Goal: Task Accomplishment & Management: Complete application form

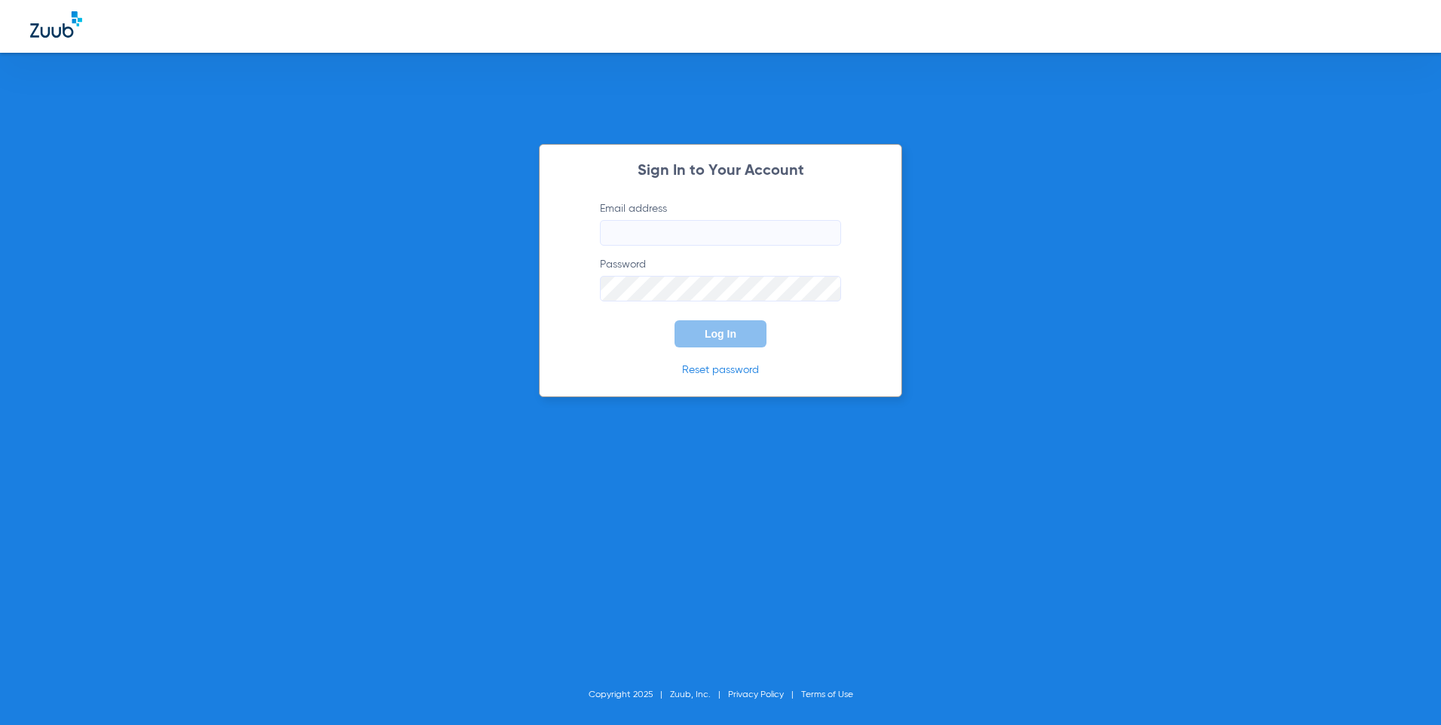
type input "[EMAIL_ADDRESS][DOMAIN_NAME]"
click at [729, 338] on span "Log In" at bounding box center [721, 334] width 32 height 12
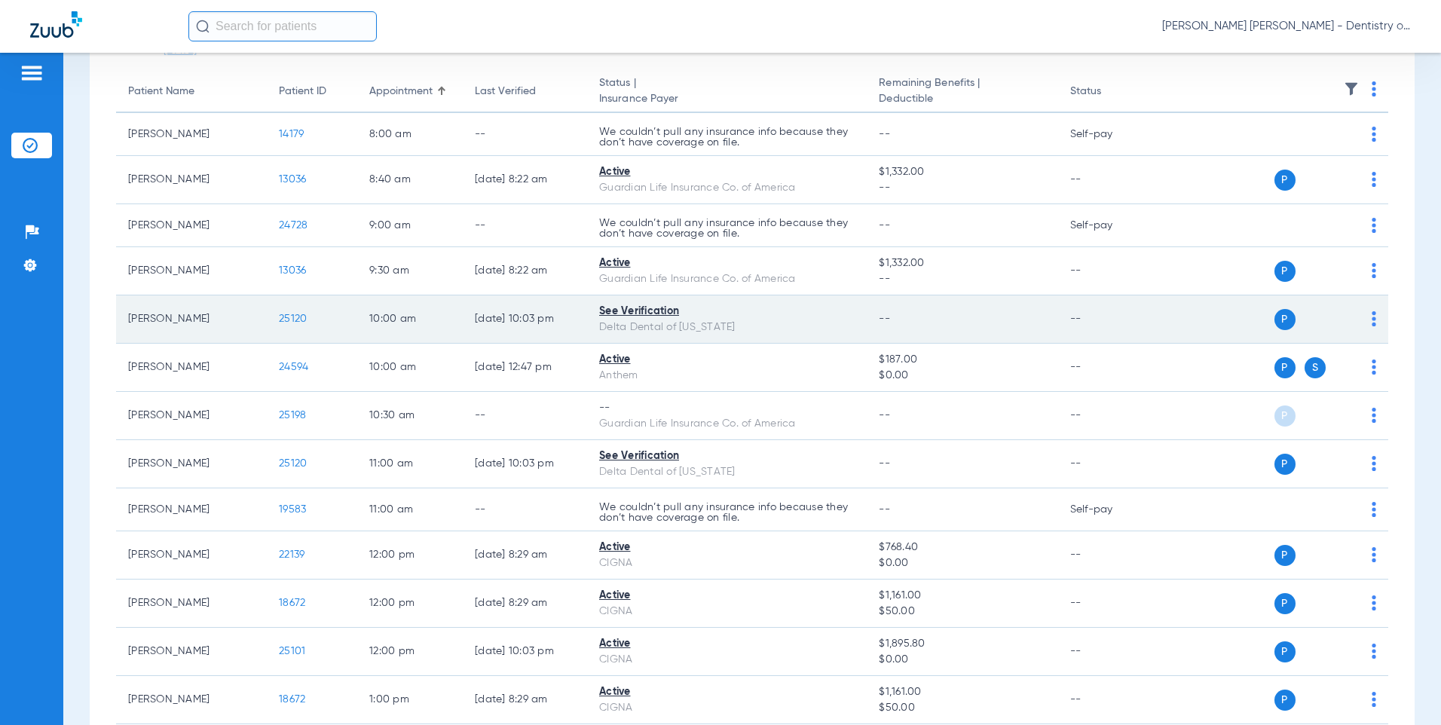
scroll to position [151, 0]
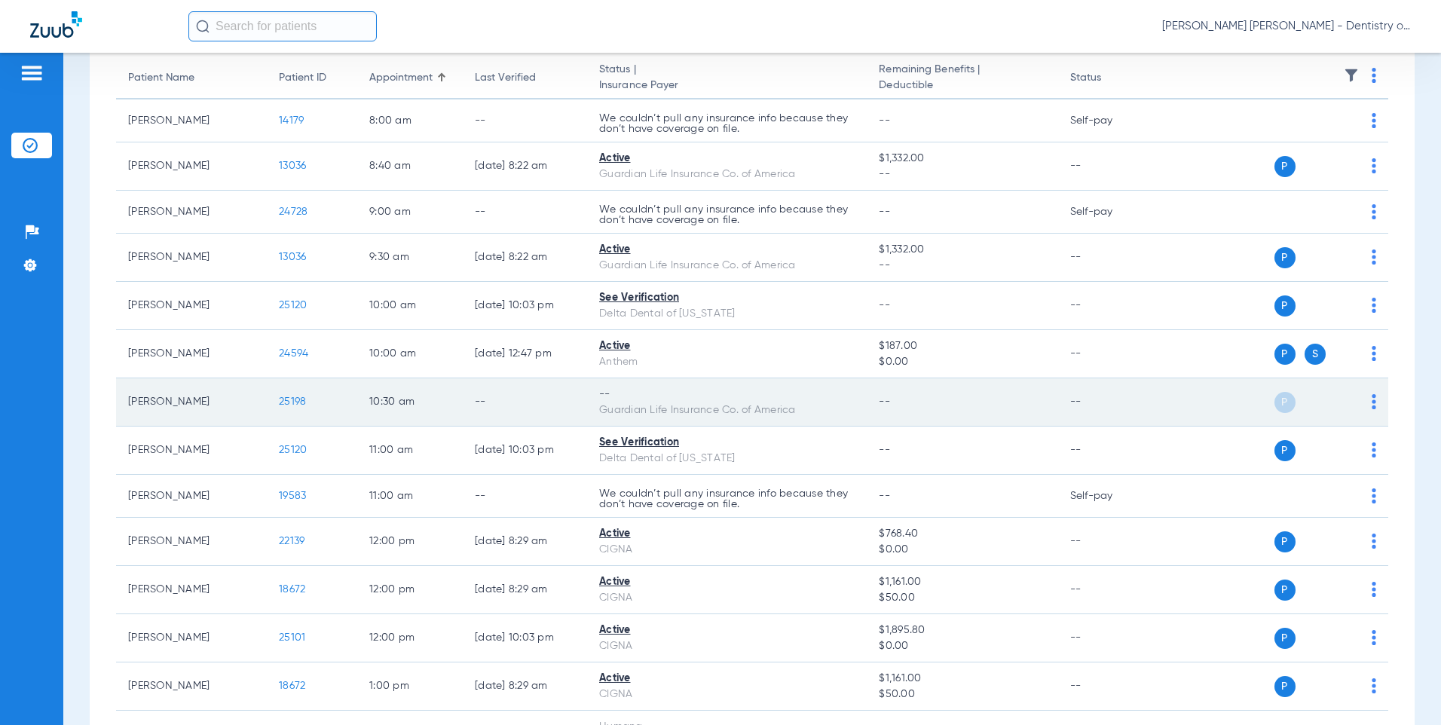
click at [296, 397] on span "25198" at bounding box center [292, 402] width 27 height 11
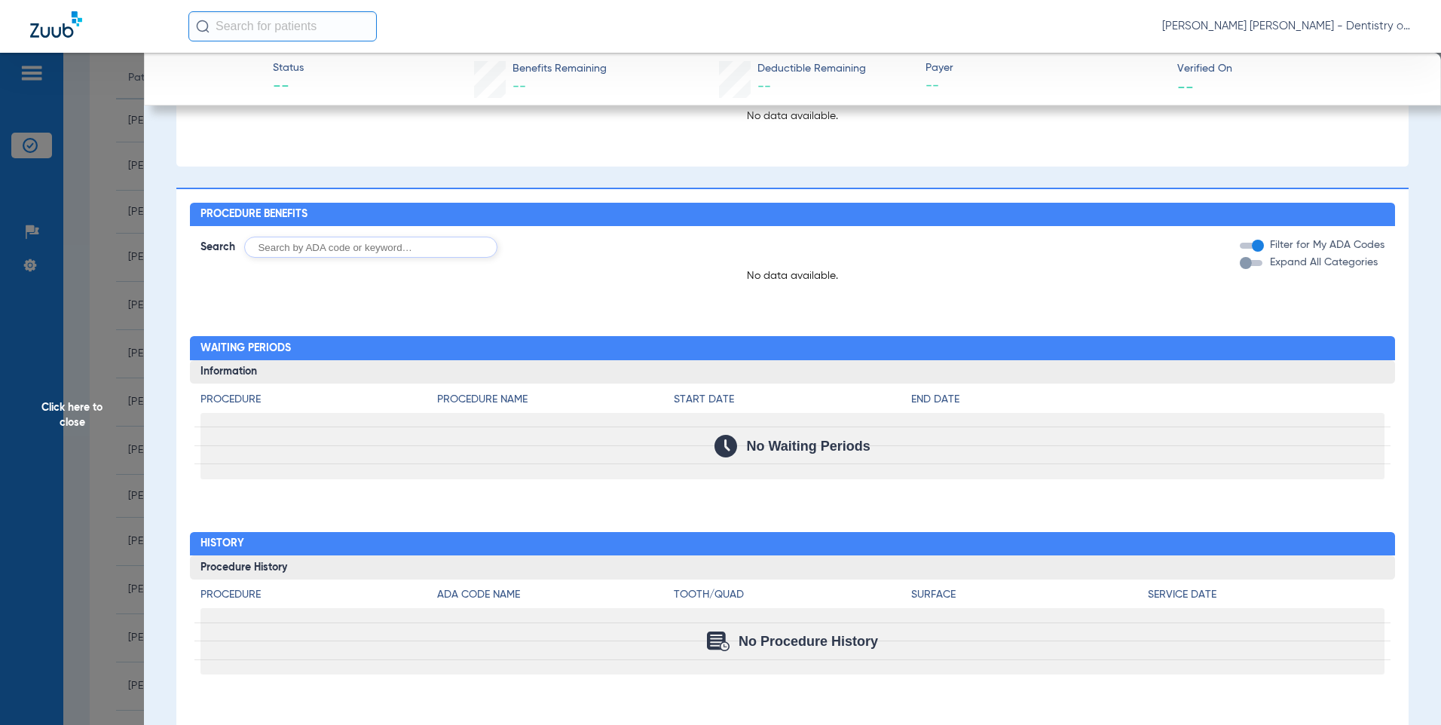
scroll to position [0, 0]
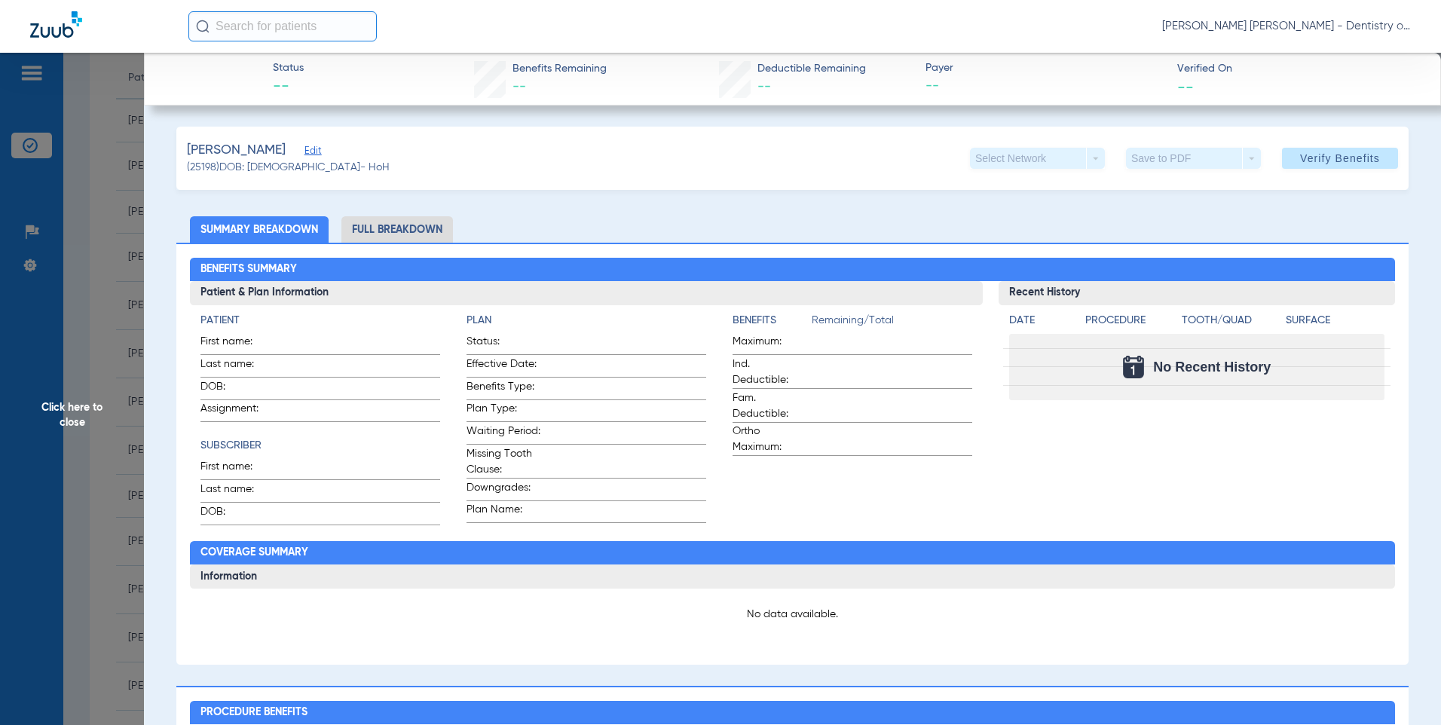
click at [412, 225] on li "Full Breakdown" at bounding box center [398, 229] width 112 height 26
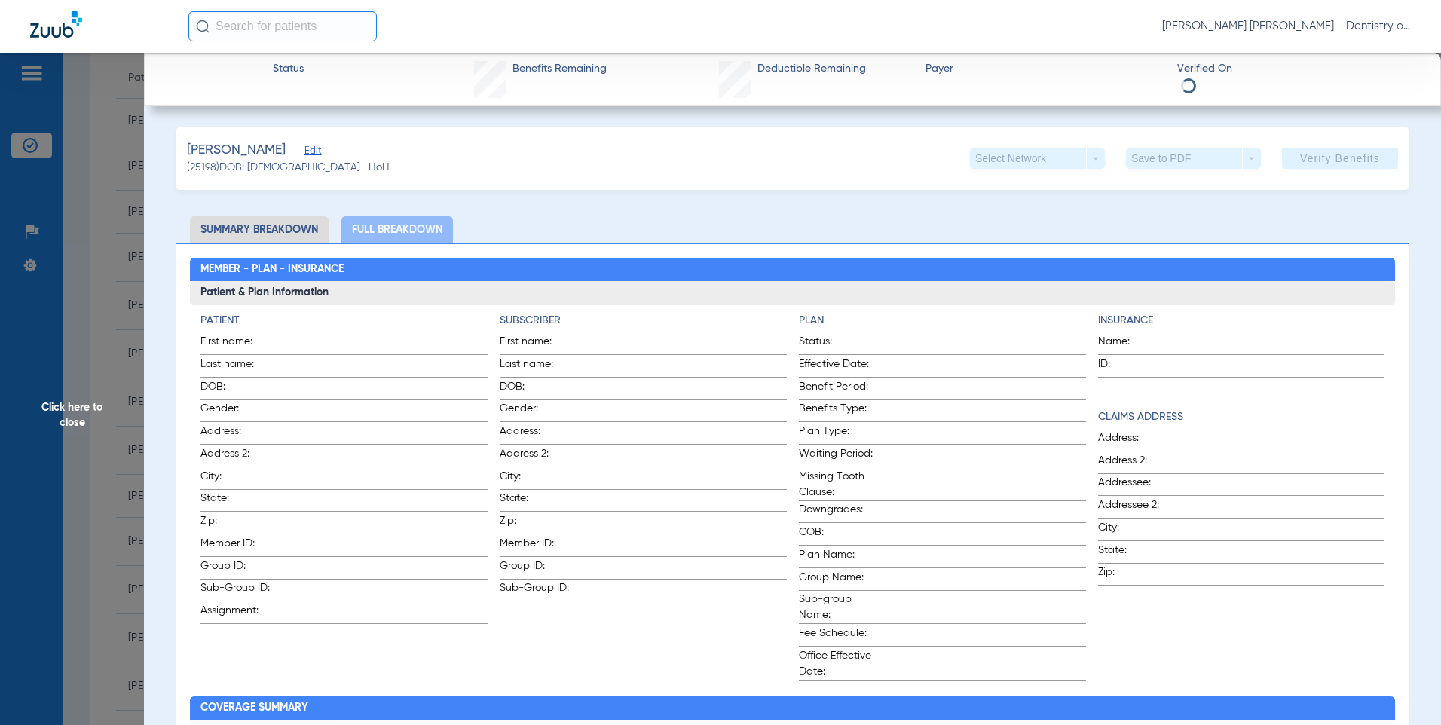
click at [290, 233] on li "Summary Breakdown" at bounding box center [259, 229] width 139 height 26
click at [281, 220] on li "Summary Breakdown" at bounding box center [259, 229] width 139 height 26
click at [86, 180] on span "Click here to close" at bounding box center [72, 415] width 144 height 725
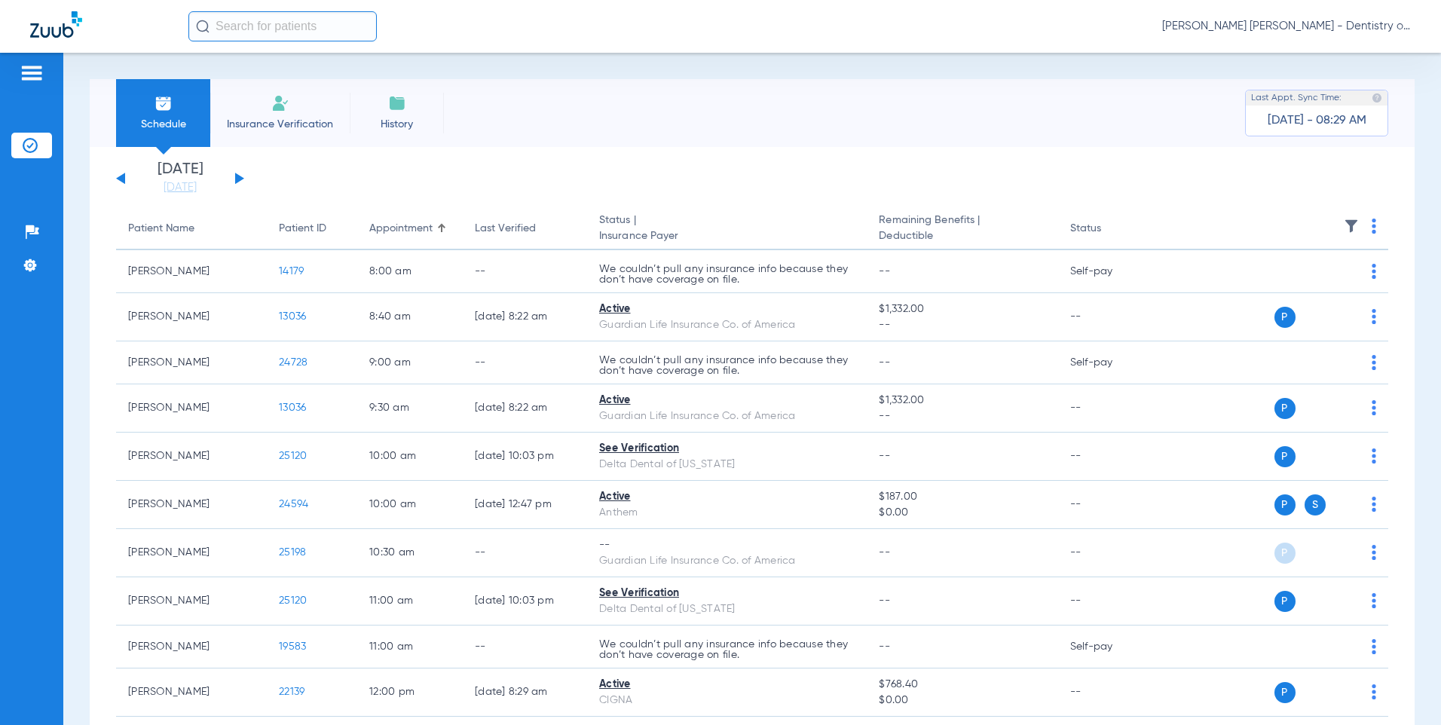
click at [295, 117] on span "Insurance Verification" at bounding box center [280, 124] width 117 height 15
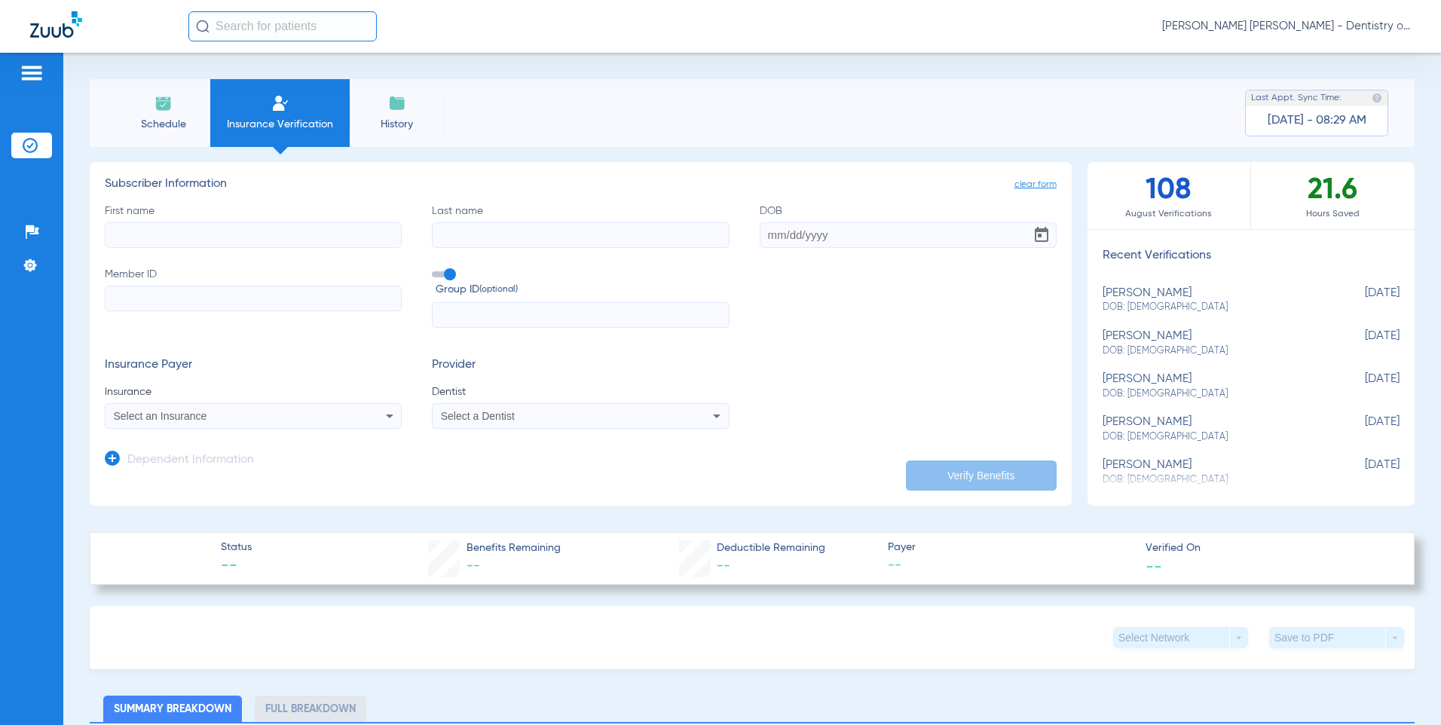
click at [268, 237] on input "First name" at bounding box center [253, 235] width 297 height 26
type input "[PERSON_NAME]"
click at [859, 247] on input "DOB" at bounding box center [908, 235] width 297 height 26
drag, startPoint x: 859, startPoint y: 240, endPoint x: 151, endPoint y: 212, distance: 708.4
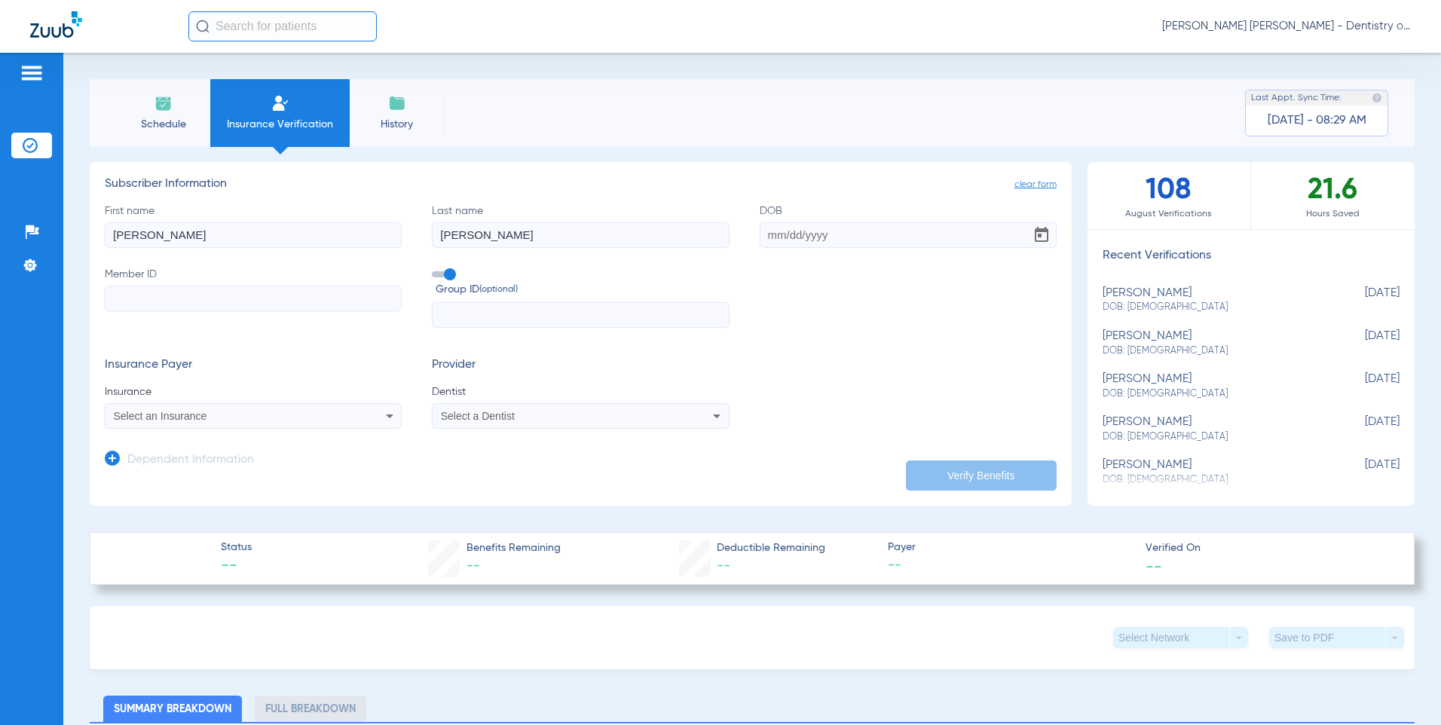
click at [158, 214] on div "First name Perry Last name Brennan DOB Member ID Group ID (optional)" at bounding box center [581, 266] width 952 height 125
type input "[DATE]"
click at [130, 289] on input "Member ID" at bounding box center [253, 299] width 297 height 26
paste input "931098847"
type input "931098847"
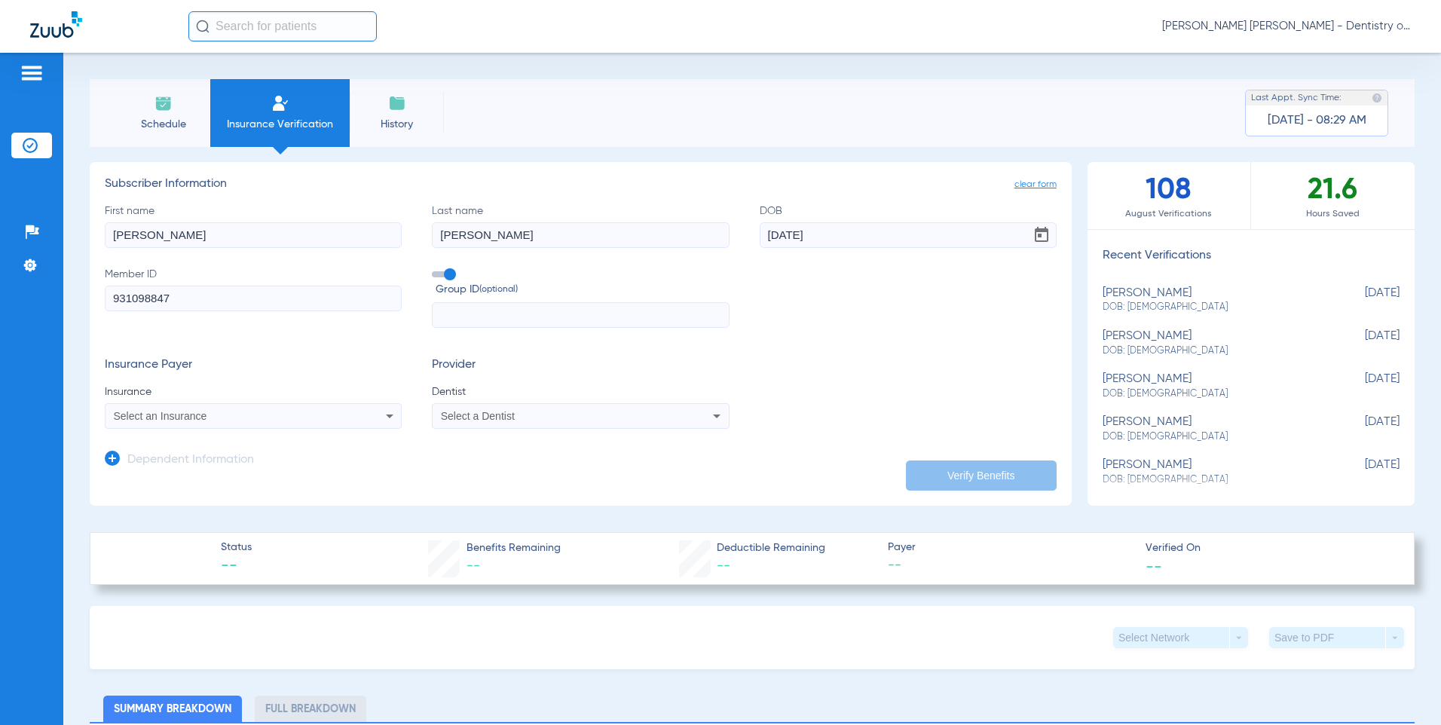
click at [528, 312] on input "text" at bounding box center [580, 315] width 297 height 26
click at [390, 418] on icon at bounding box center [390, 416] width 18 height 18
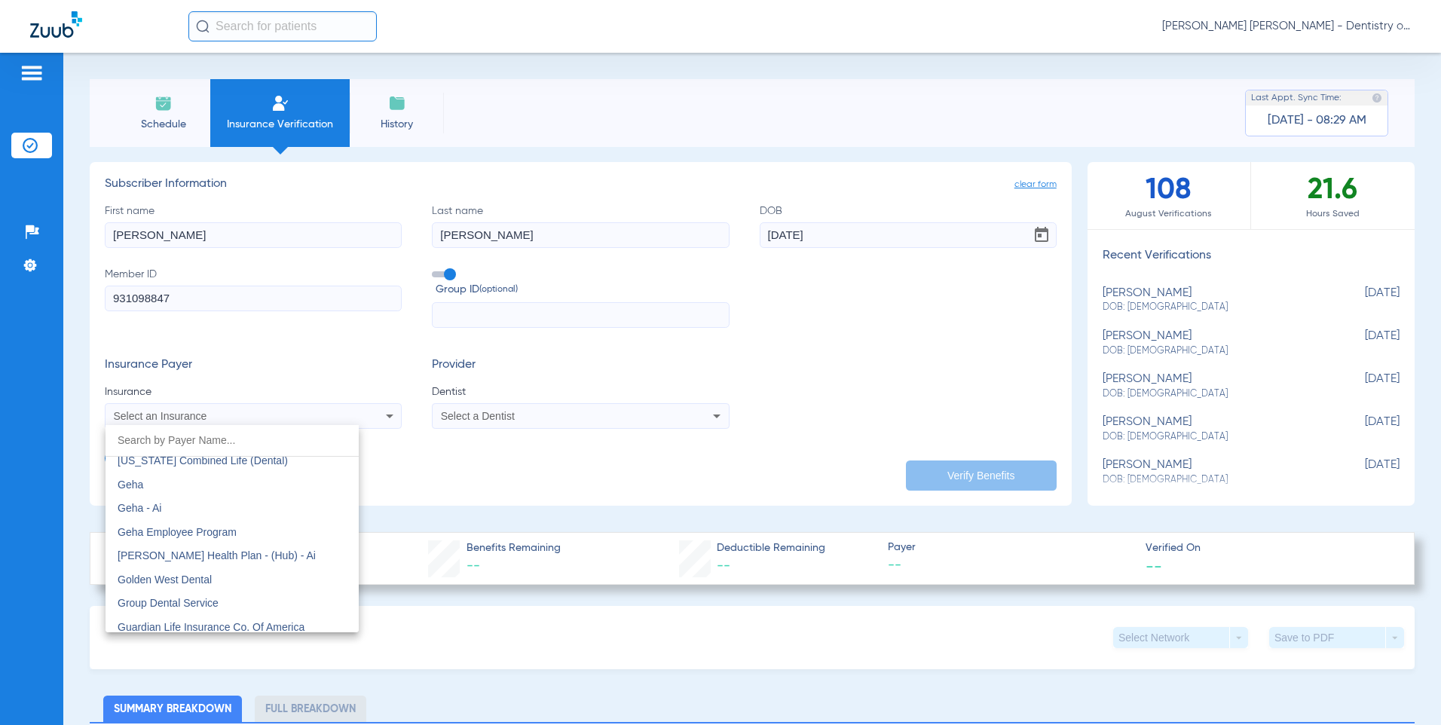
scroll to position [4976, 0]
click at [251, 556] on span "Guardian Life Insurance Co. Of America" at bounding box center [211, 552] width 187 height 12
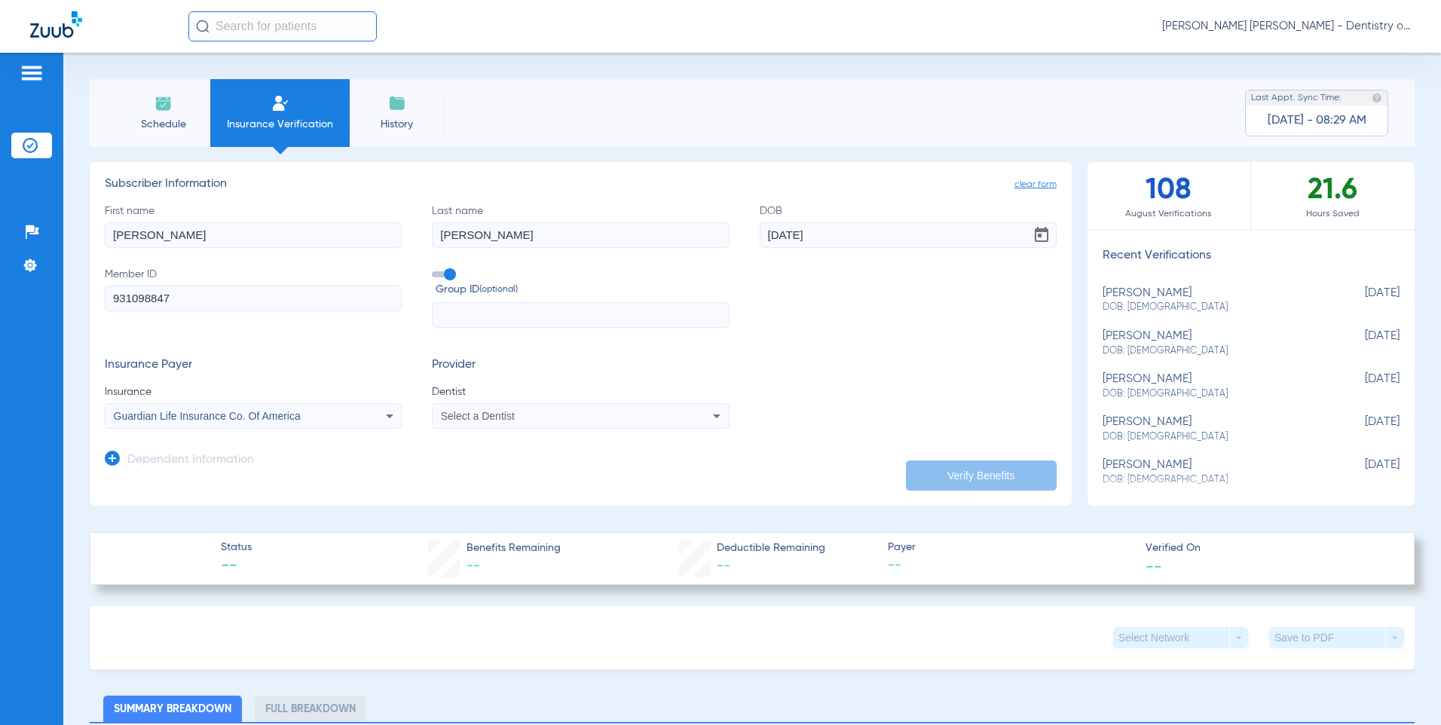
click at [578, 417] on div "Select a Dentist" at bounding box center [553, 416] width 224 height 11
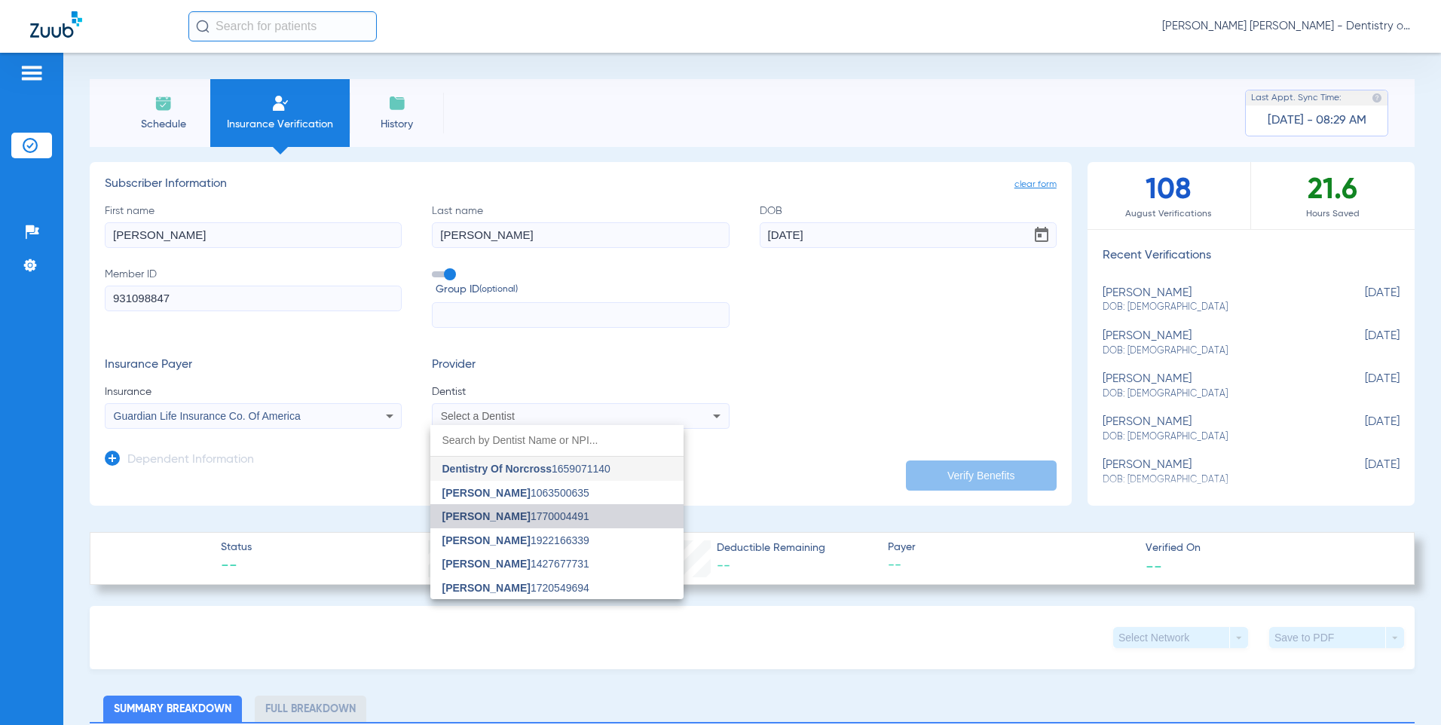
click at [581, 515] on mat-option "Shola Adesoji 1770004491" at bounding box center [556, 516] width 253 height 24
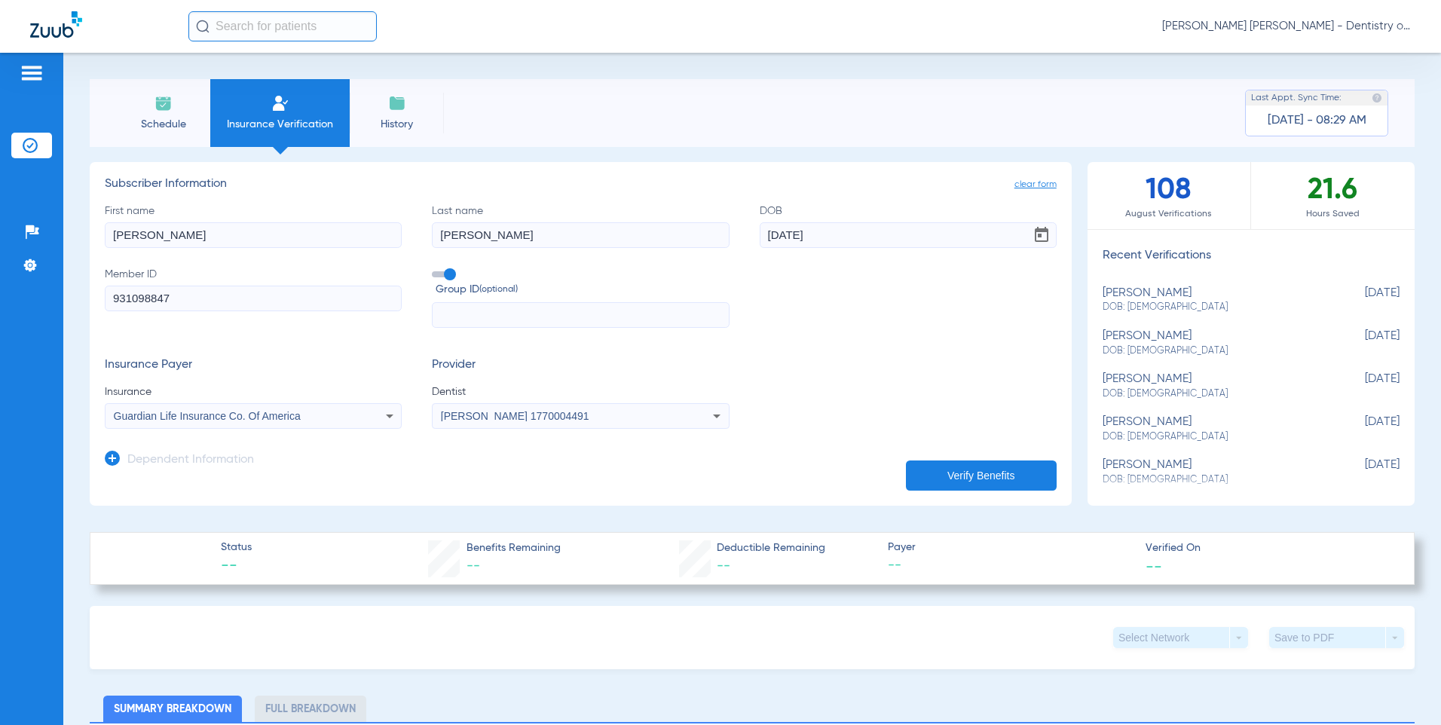
click at [927, 464] on button "Verify Benefits" at bounding box center [981, 476] width 151 height 30
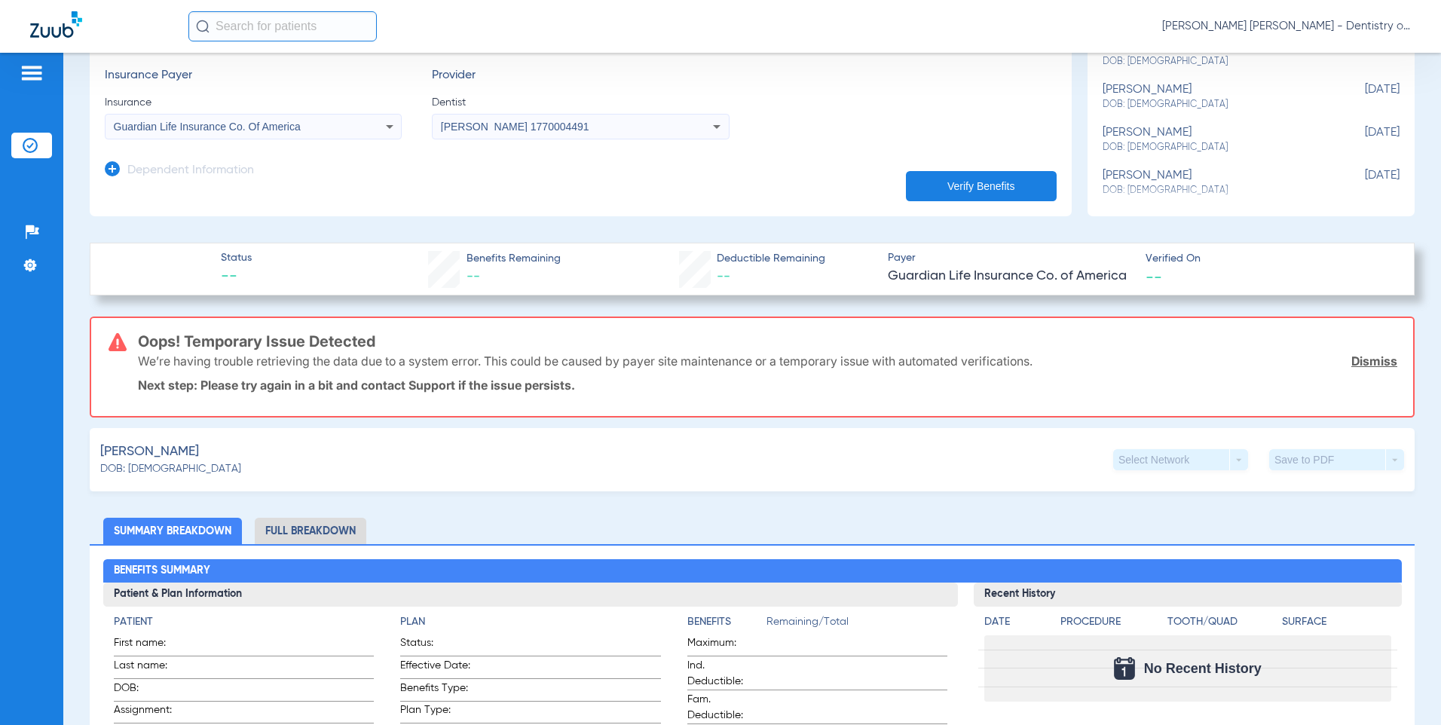
scroll to position [151, 0]
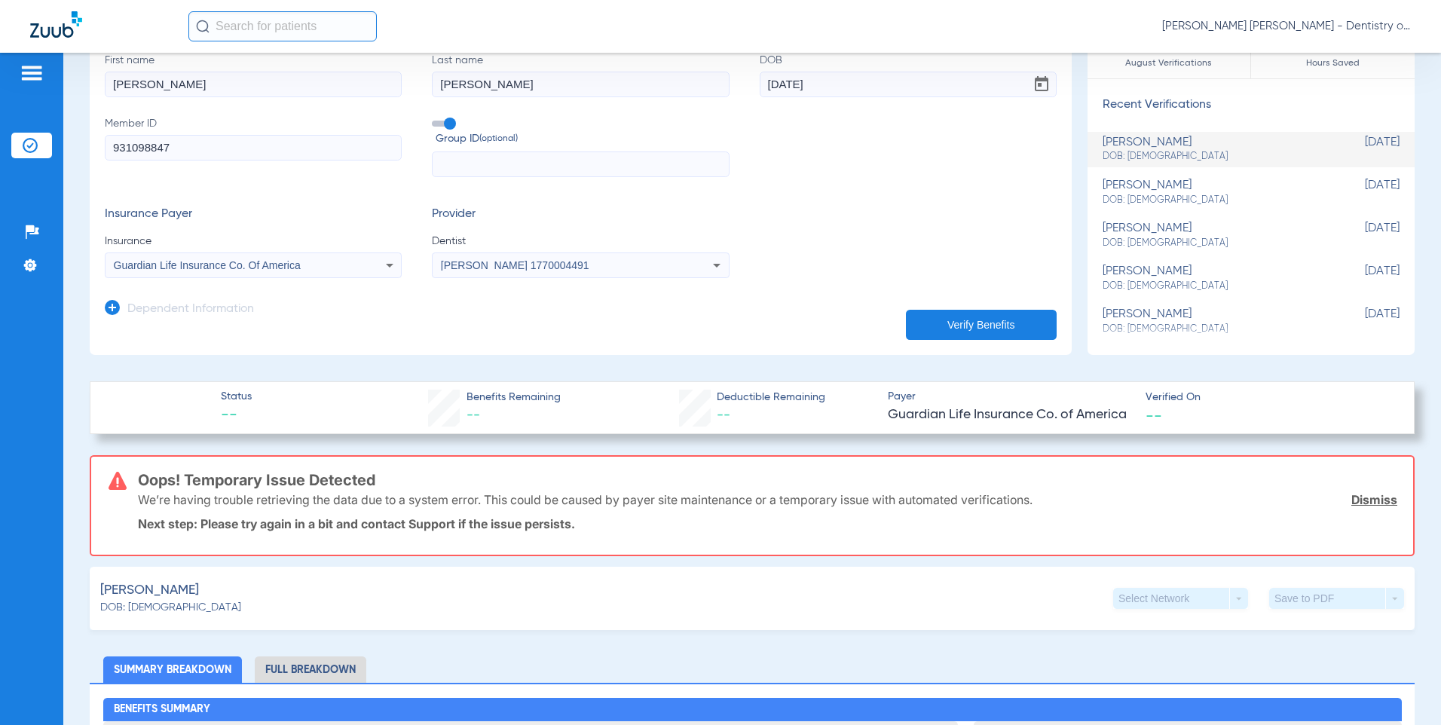
click at [387, 259] on icon at bounding box center [390, 265] width 18 height 18
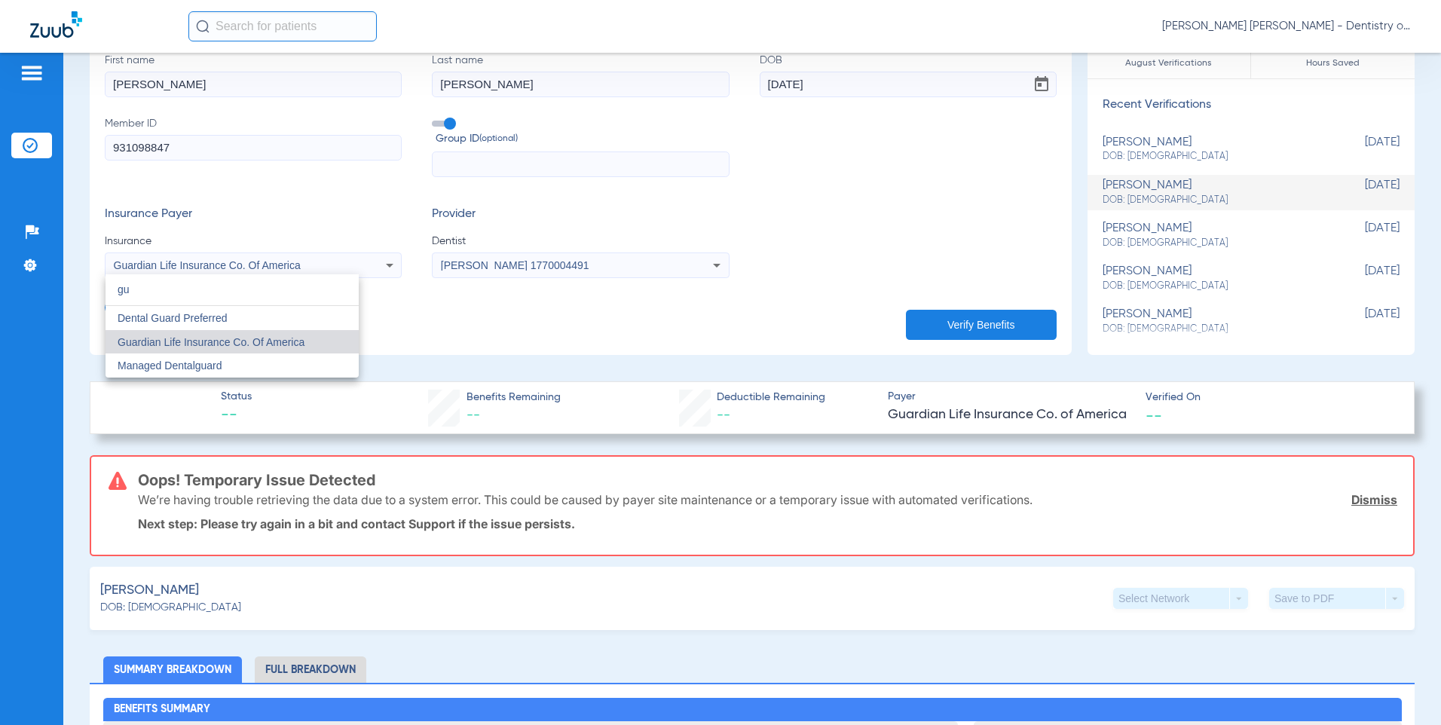
scroll to position [0, 0]
type input "gu"
click at [274, 340] on span "Guardian Life Insurance Co. Of America" at bounding box center [211, 342] width 187 height 12
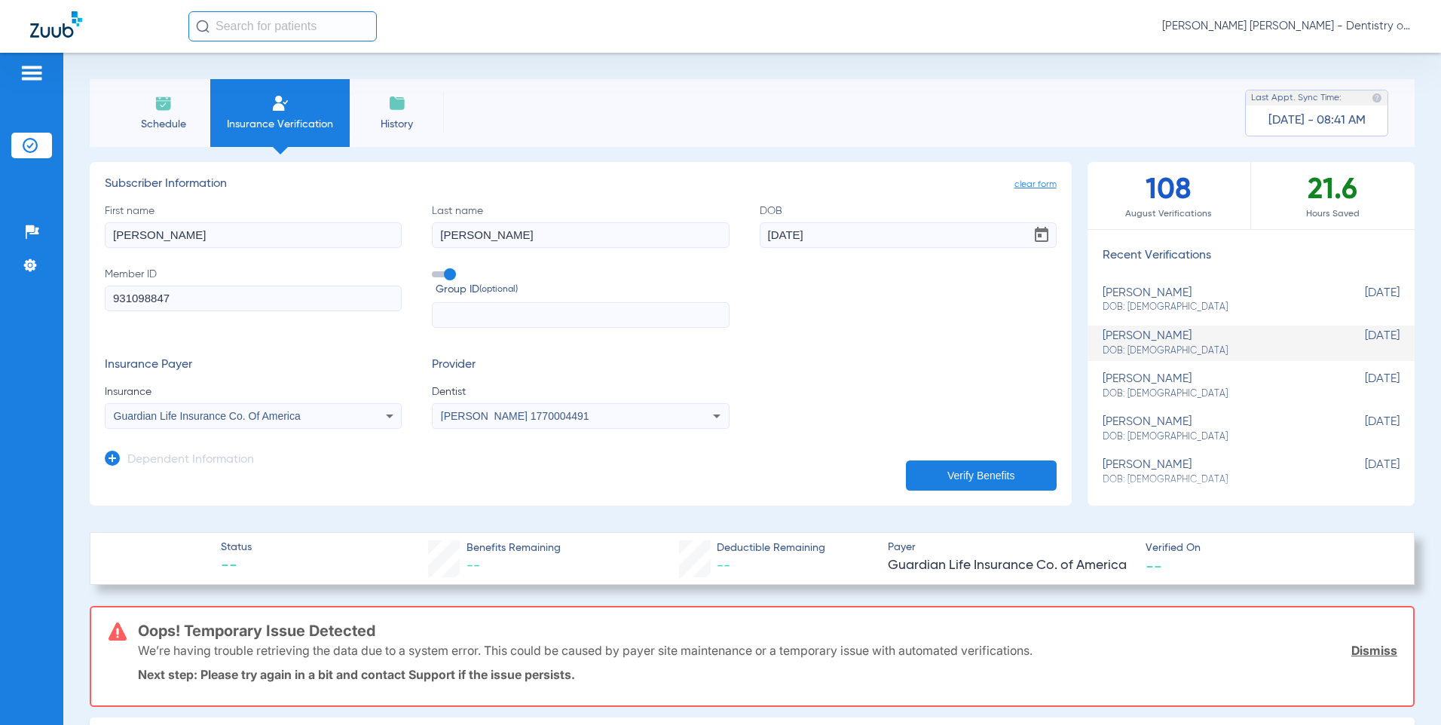
click at [1004, 468] on button "Verify Benefits" at bounding box center [981, 476] width 151 height 30
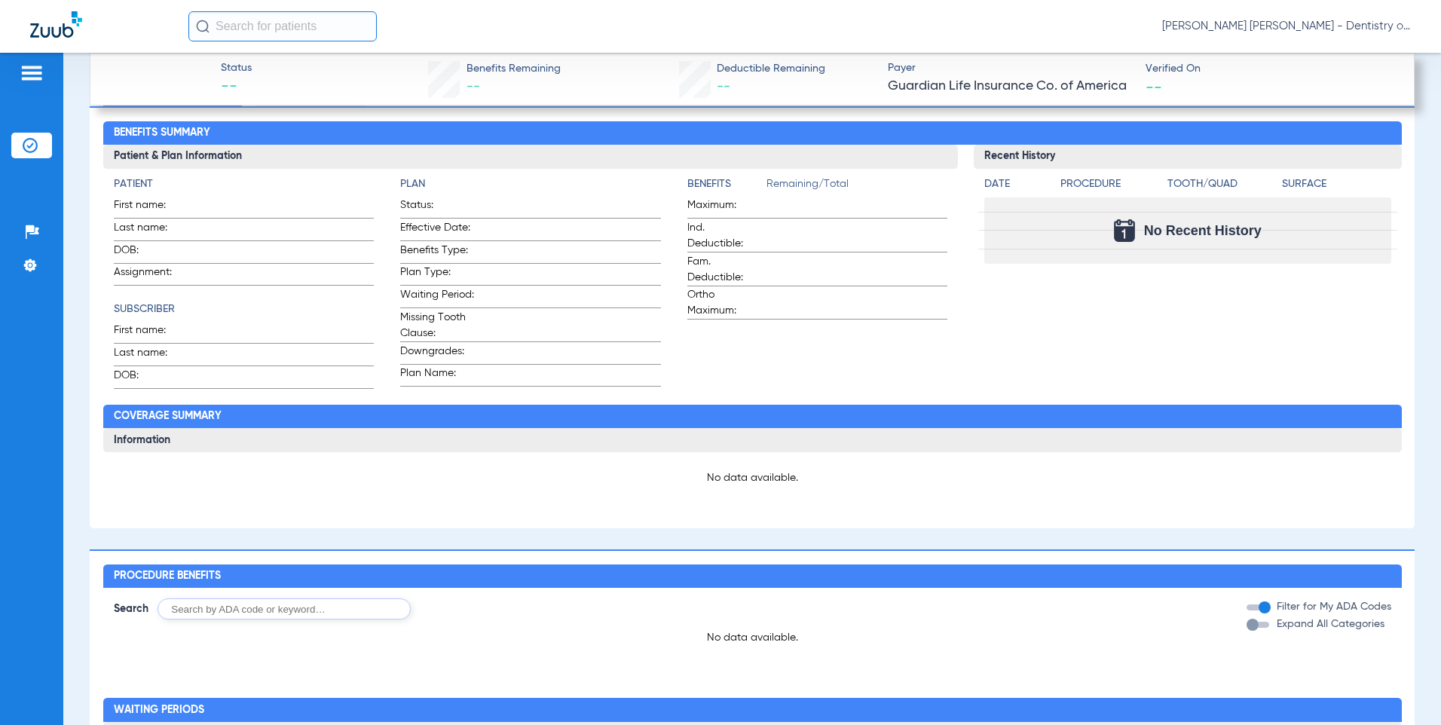
scroll to position [508, 0]
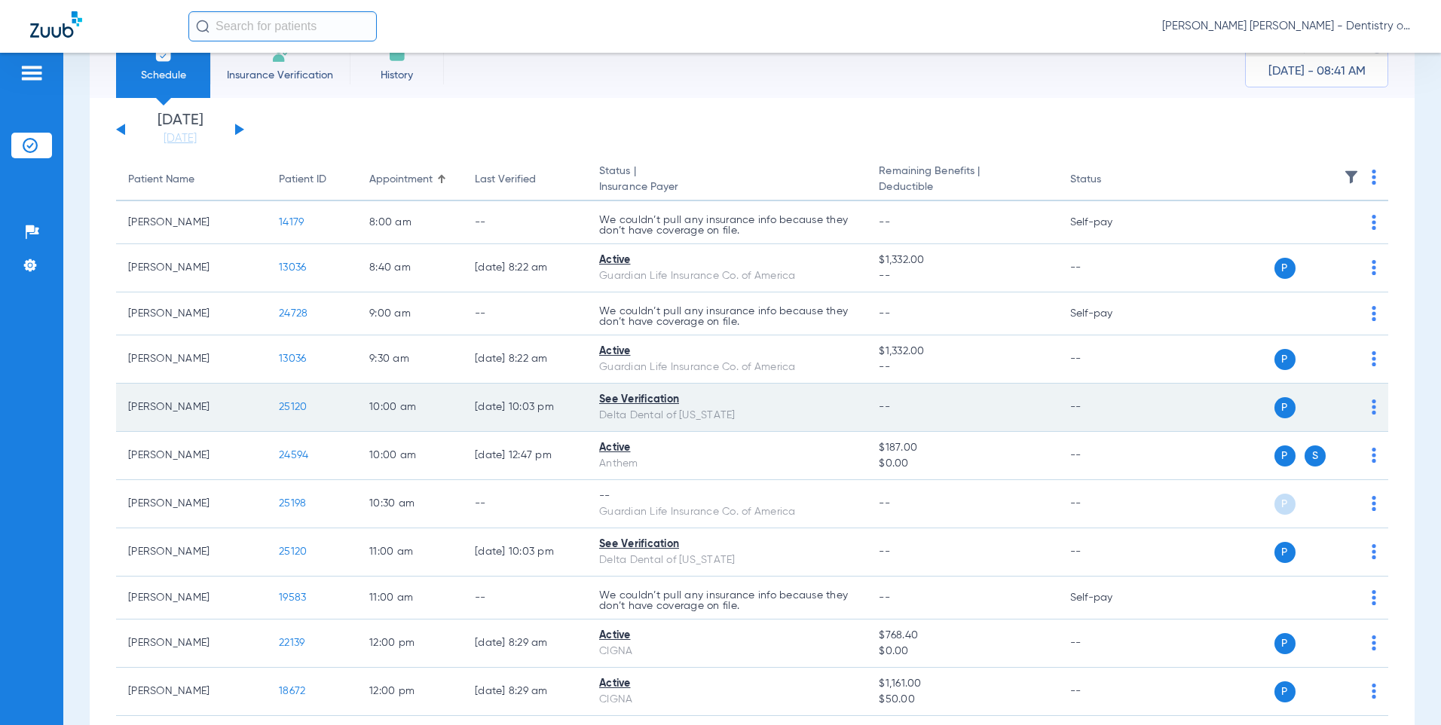
scroll to position [75, 0]
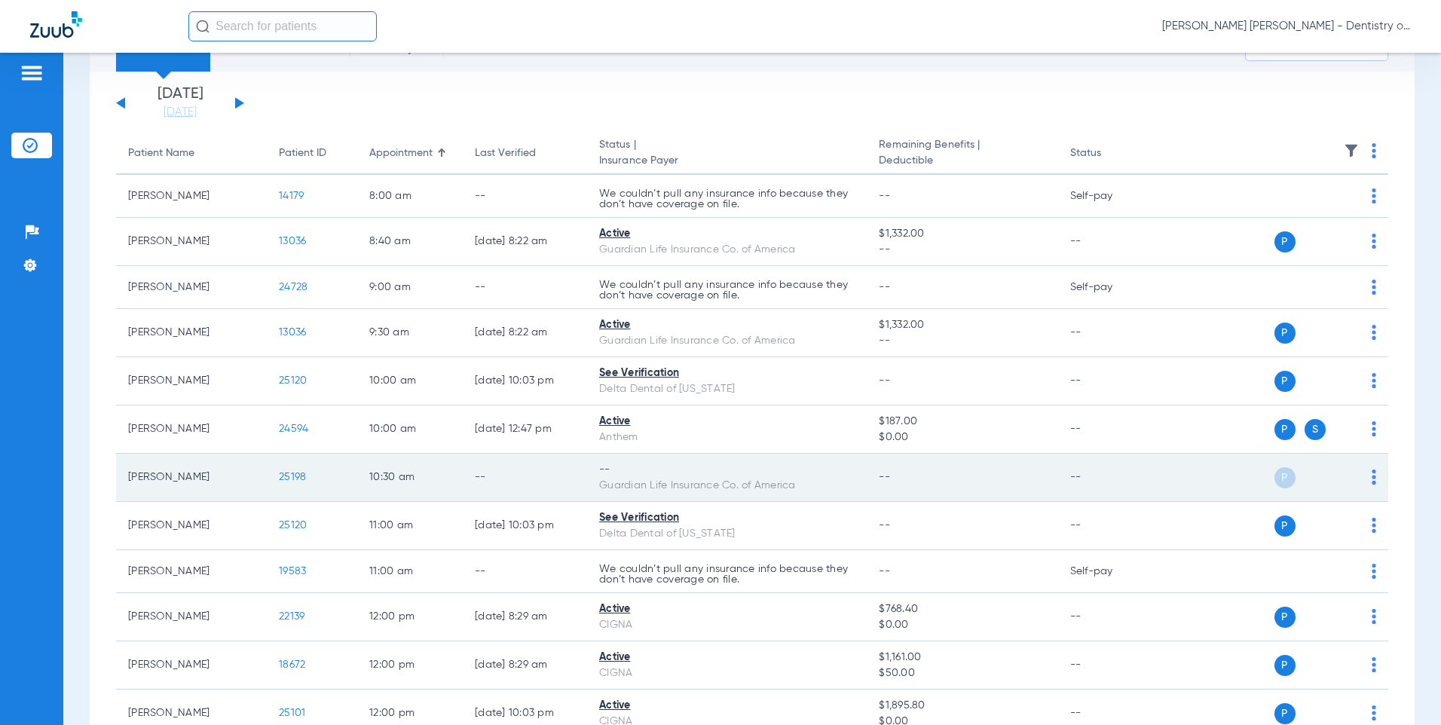
click at [302, 476] on span "25198" at bounding box center [292, 477] width 27 height 11
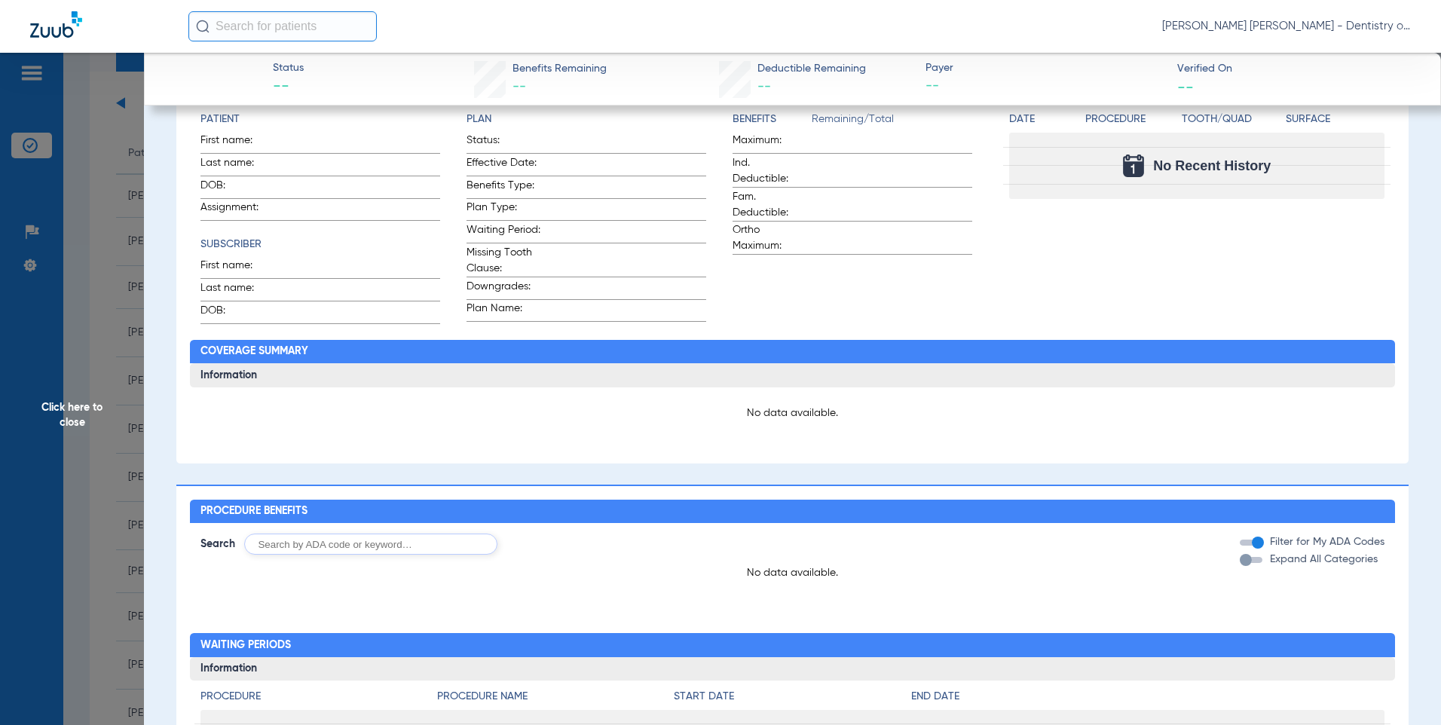
scroll to position [0, 0]
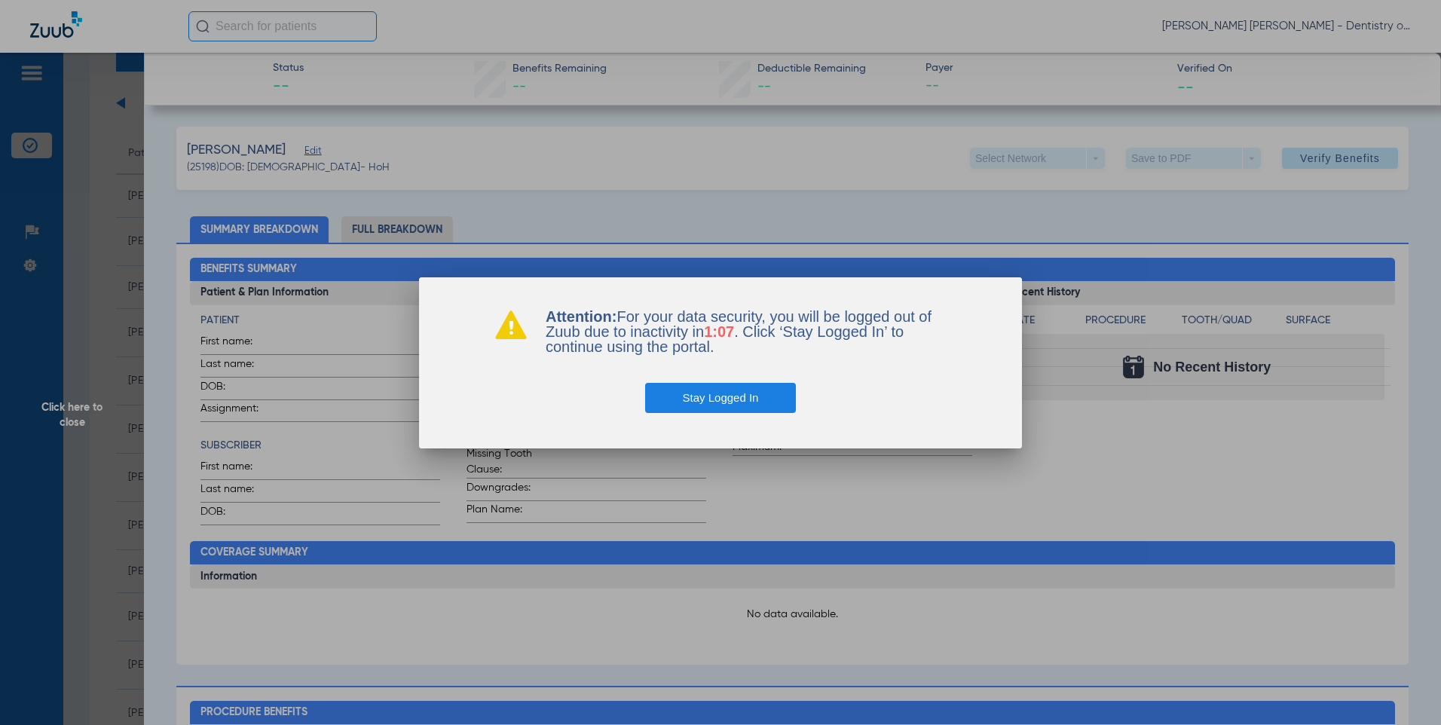
click at [731, 396] on button "Stay Logged In" at bounding box center [721, 398] width 152 height 30
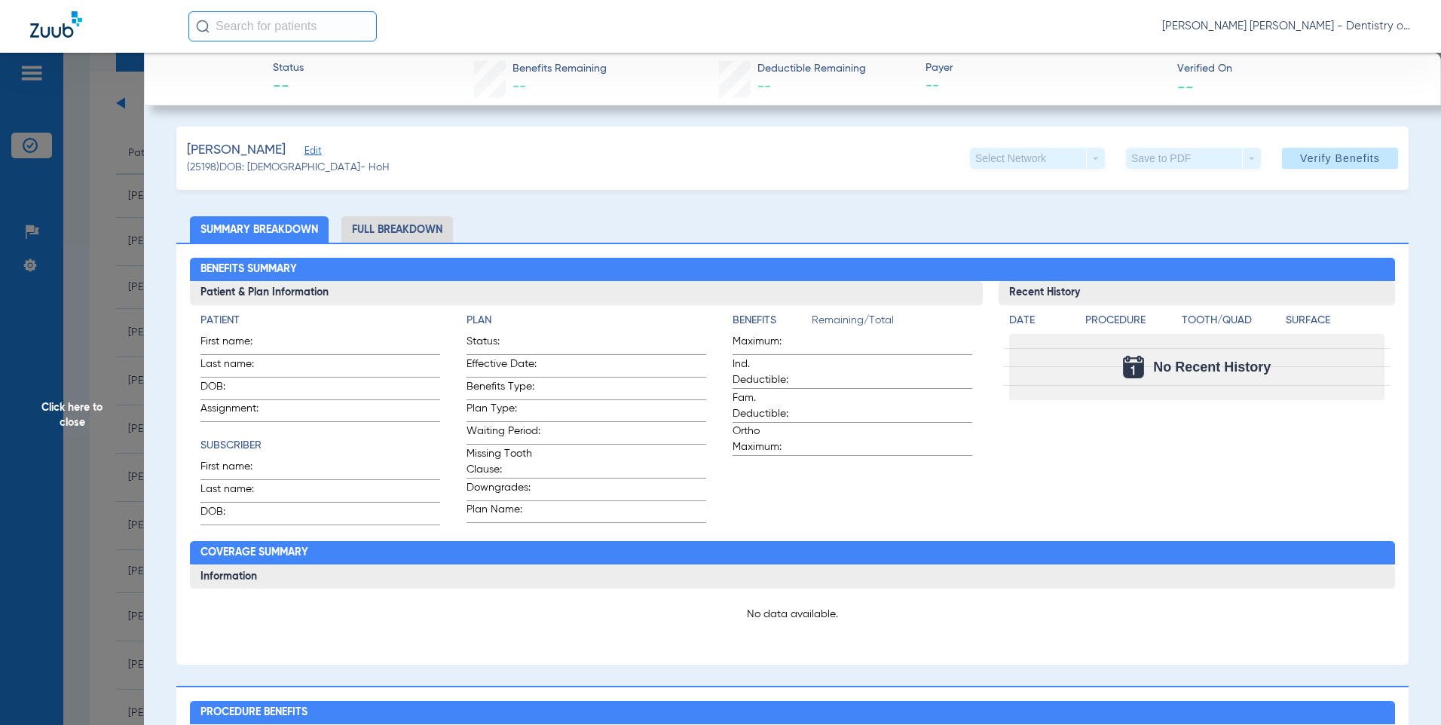
click at [406, 224] on li "Full Breakdown" at bounding box center [398, 229] width 112 height 26
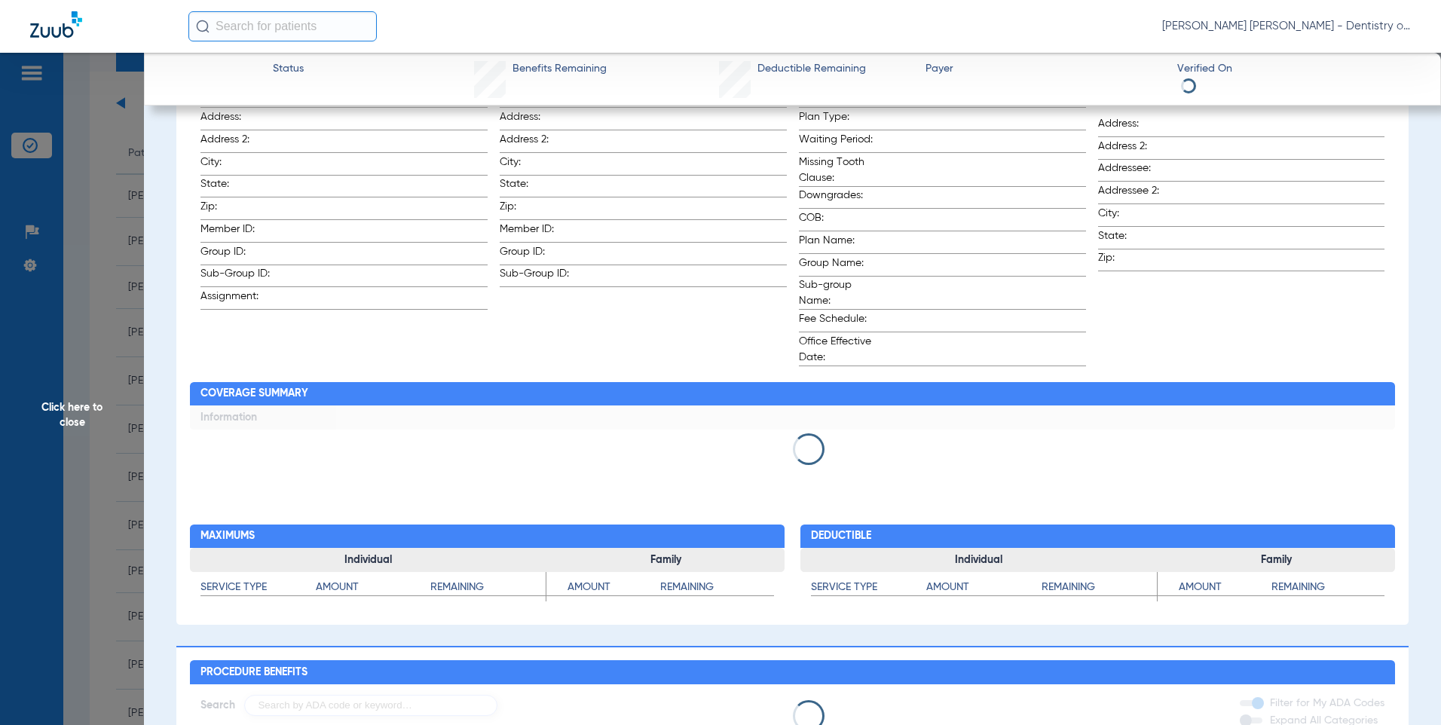
scroll to position [244, 0]
